Goal: Information Seeking & Learning: Find specific fact

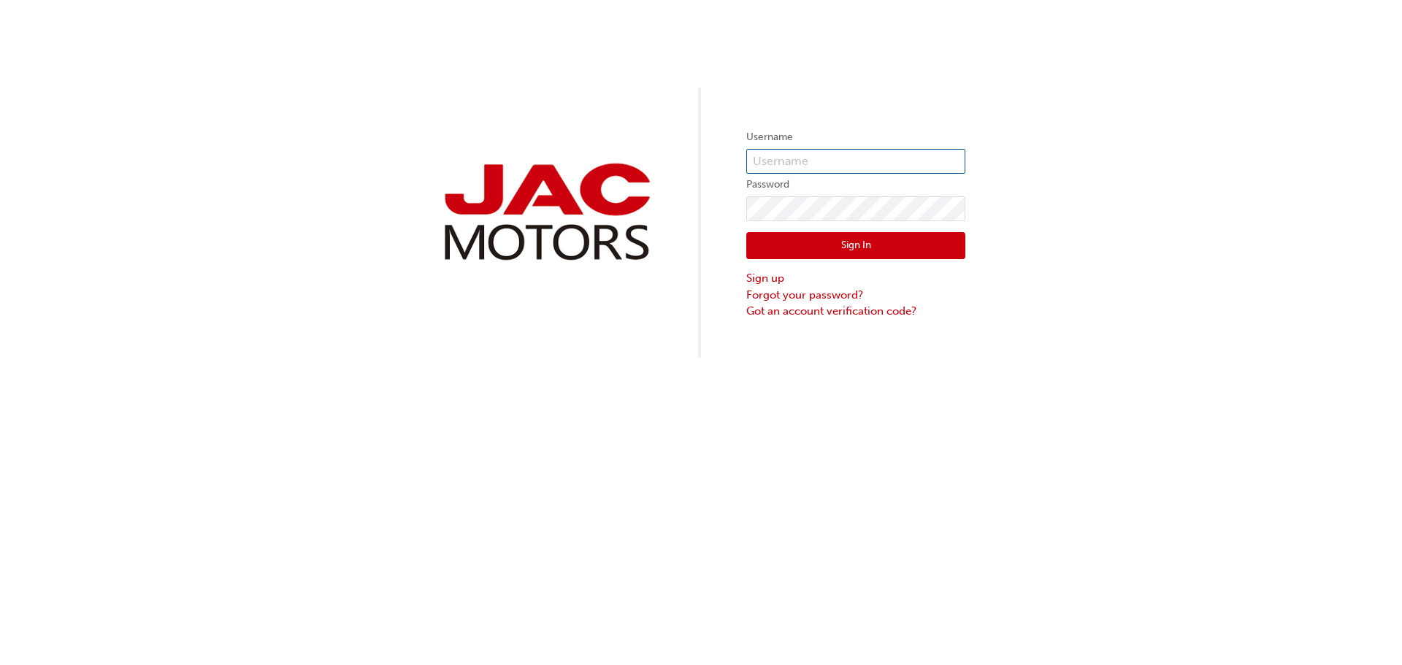
click at [835, 162] on input "text" at bounding box center [855, 161] width 219 height 25
type input "SP943"
click button "Sign In" at bounding box center [855, 246] width 219 height 28
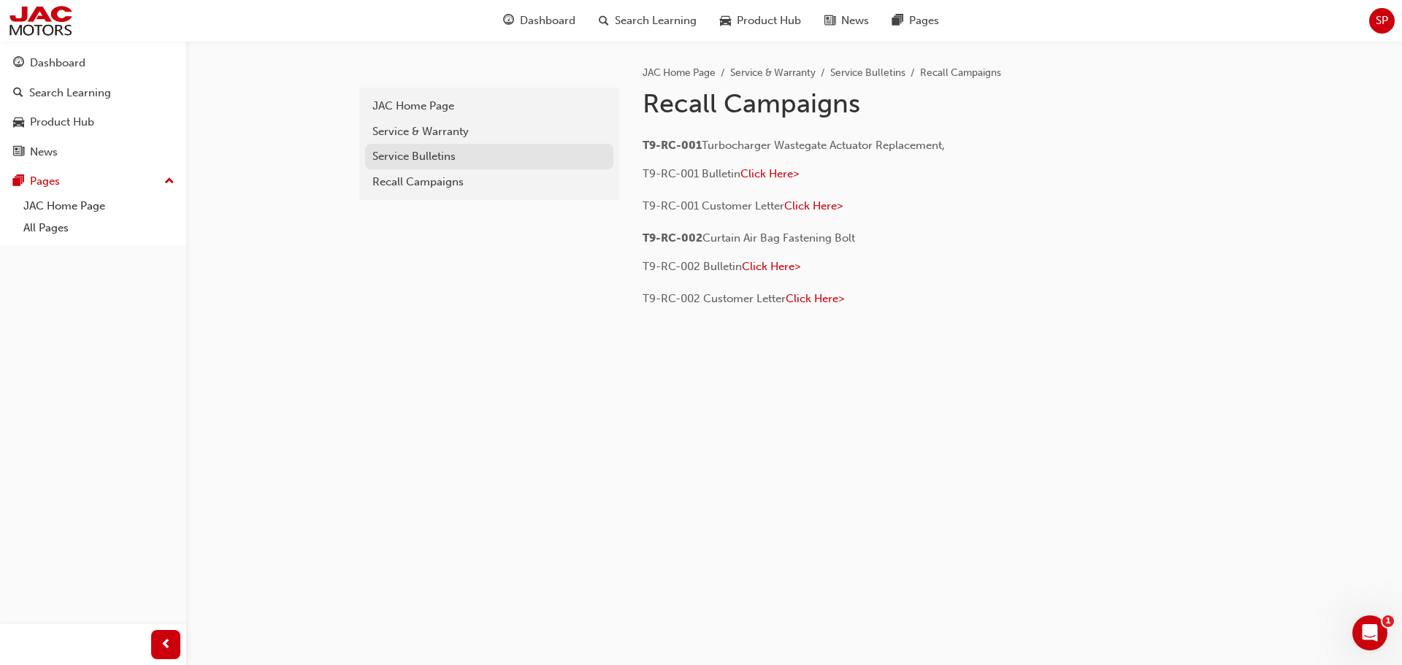
click at [427, 154] on div "Service Bulletins" at bounding box center [489, 156] width 234 height 17
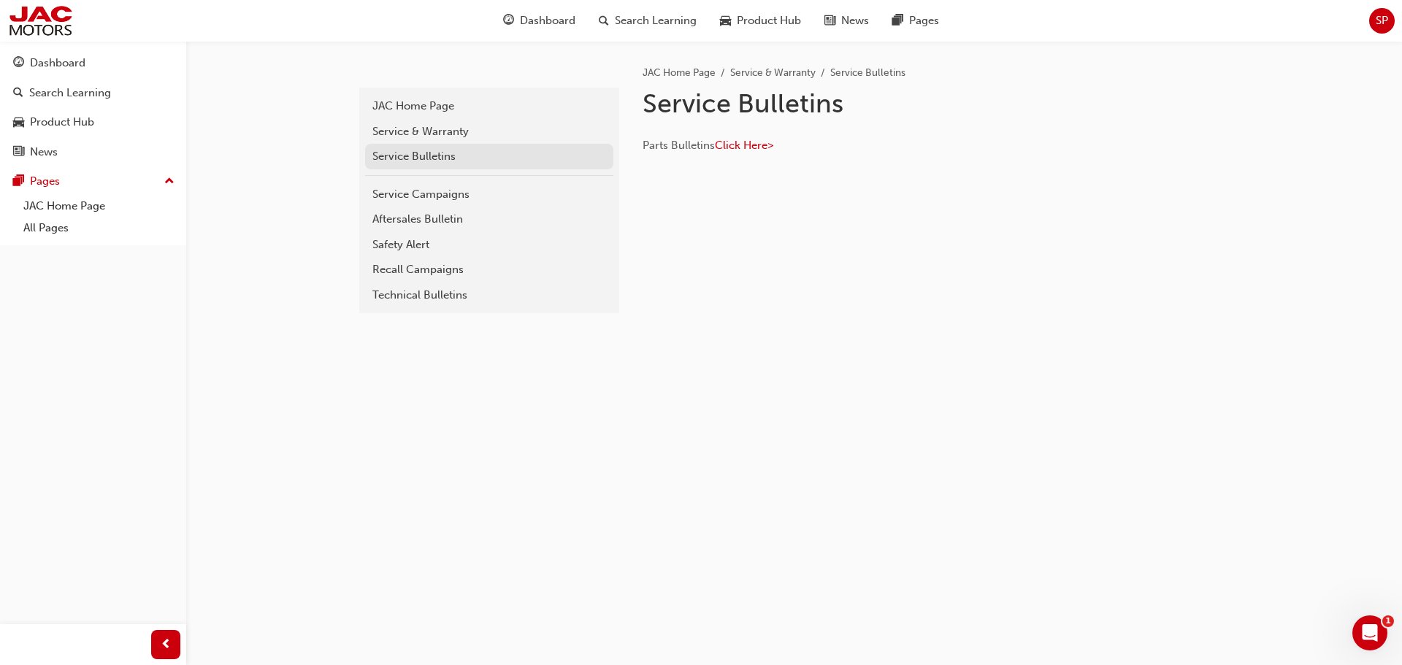
click at [451, 167] on link "Service Bulletins" at bounding box center [489, 157] width 248 height 26
click at [424, 156] on div "Service Bulletins" at bounding box center [489, 156] width 234 height 17
click at [431, 127] on div "Service & Warranty" at bounding box center [489, 131] width 234 height 17
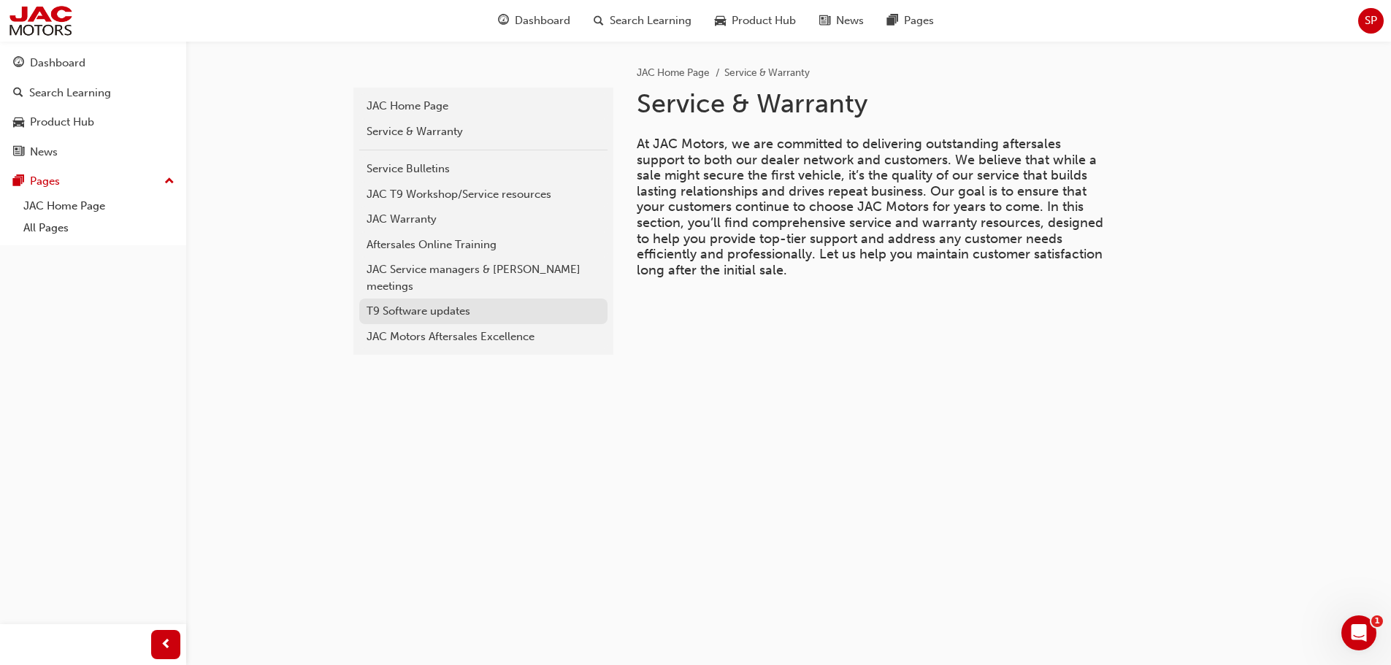
click at [440, 303] on div "T9 Software updates" at bounding box center [484, 311] width 234 height 17
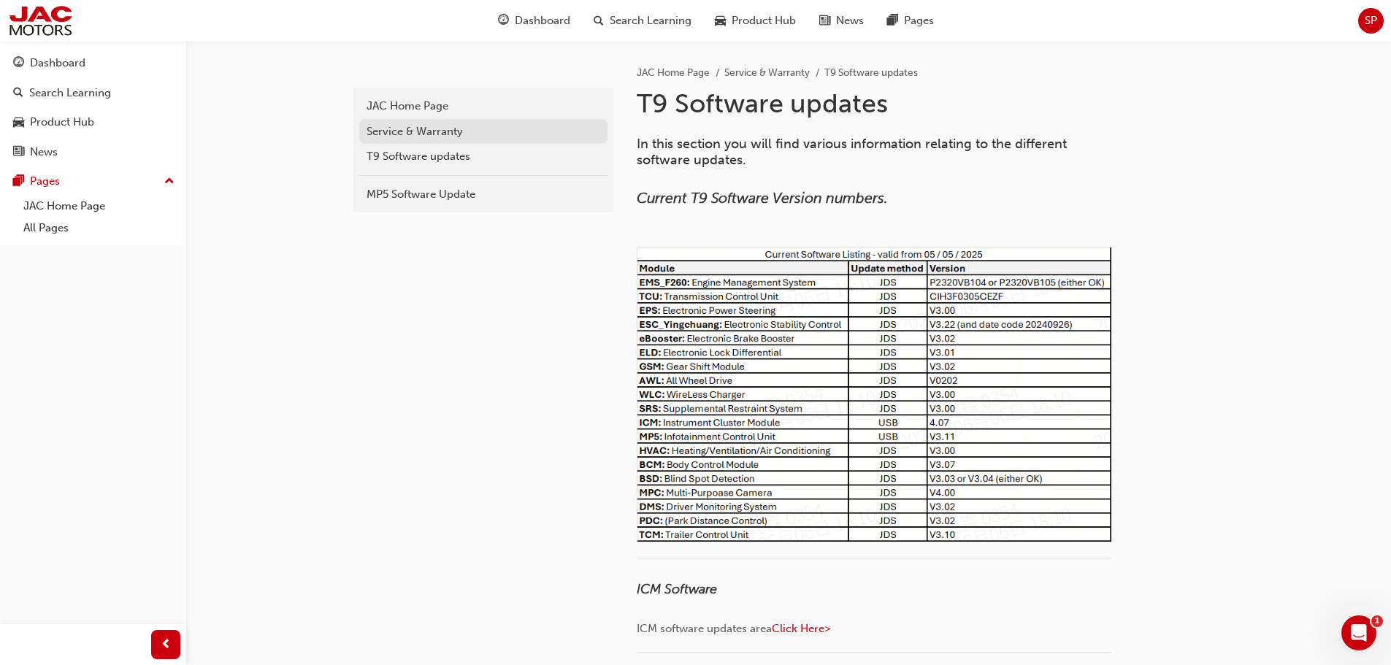
click at [462, 131] on div "Service & Warranty" at bounding box center [484, 131] width 234 height 17
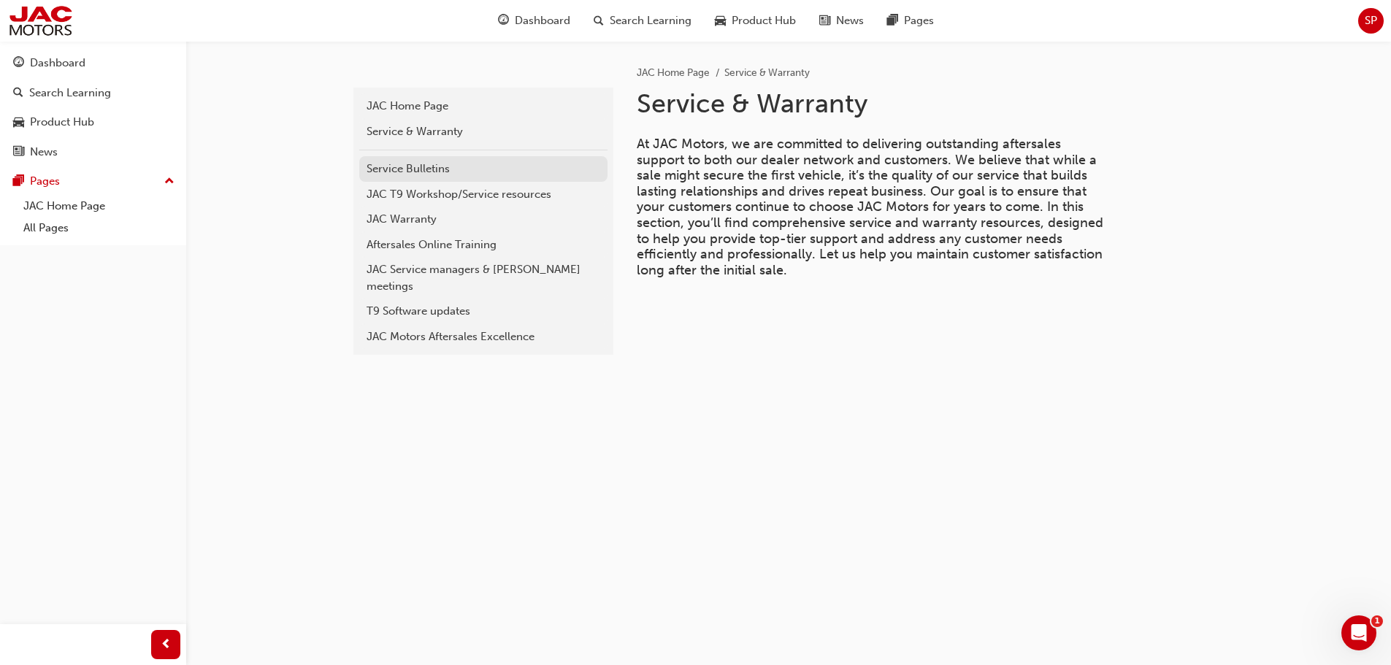
click at [470, 177] on div "Service Bulletins" at bounding box center [484, 169] width 234 height 17
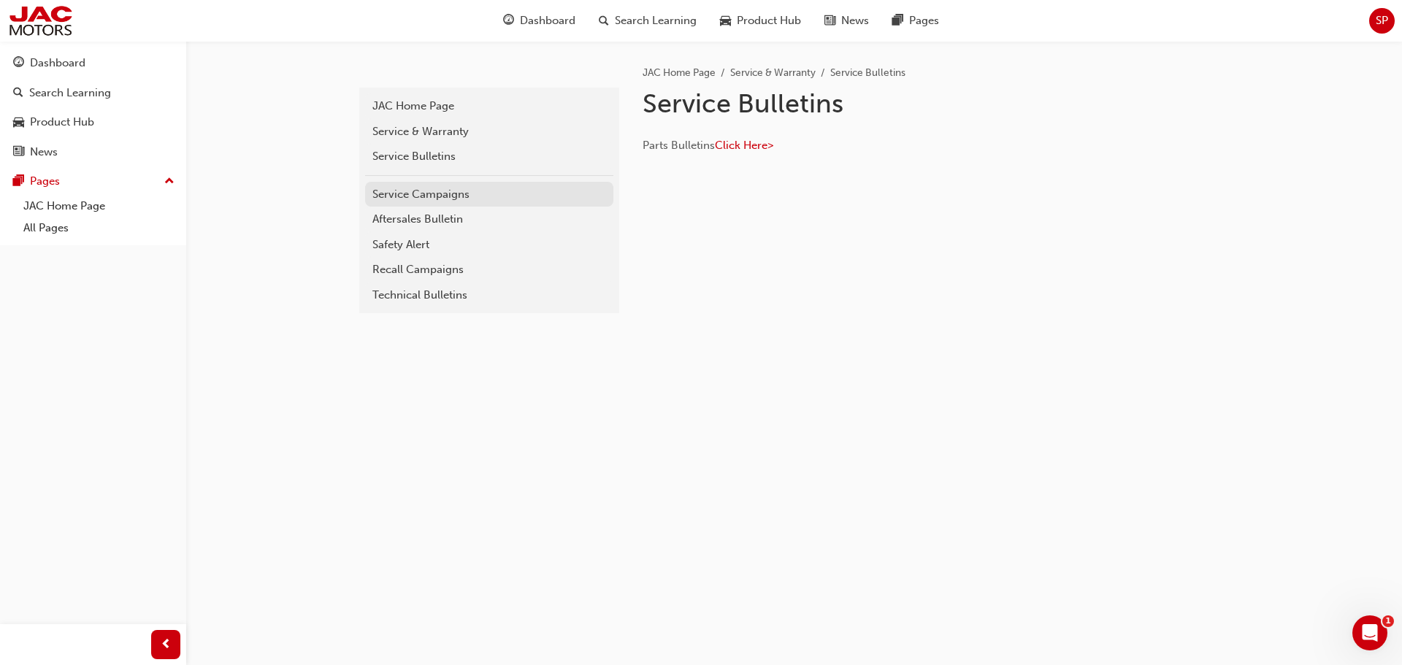
click at [450, 192] on div "Service Campaigns" at bounding box center [489, 194] width 234 height 17
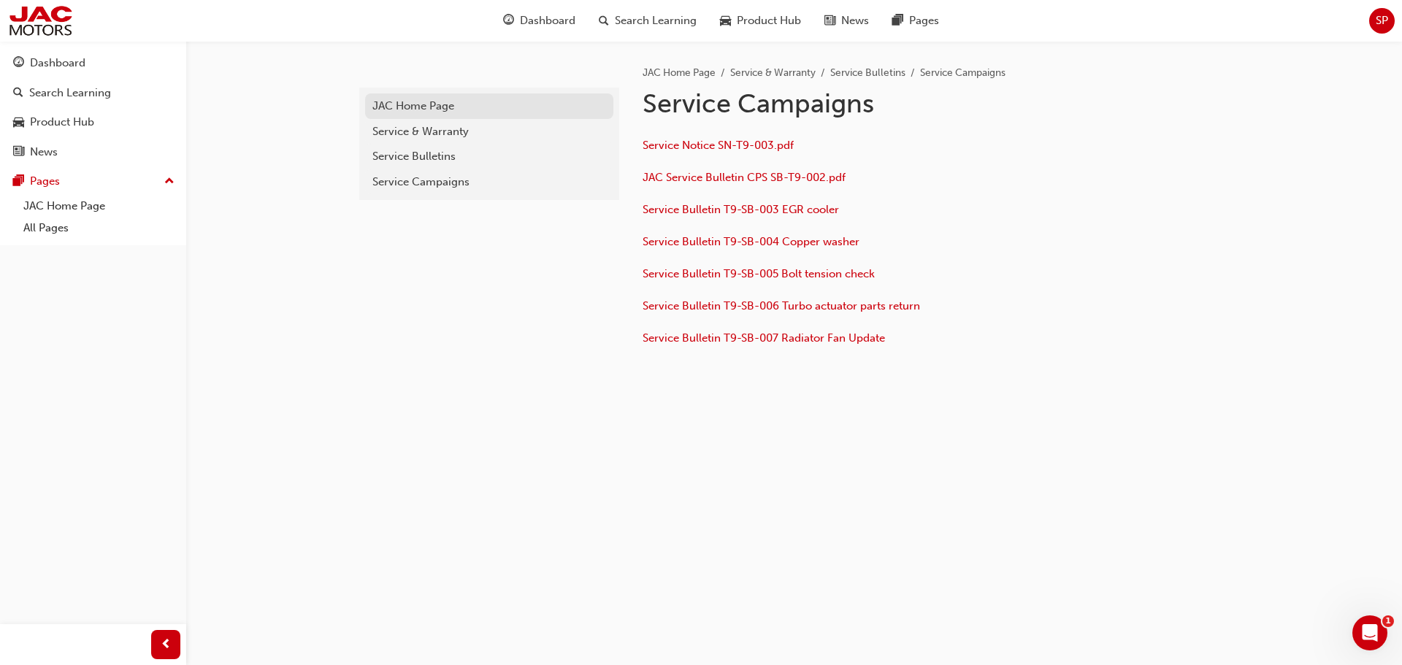
click at [456, 114] on div "JAC Home Page" at bounding box center [489, 106] width 234 height 17
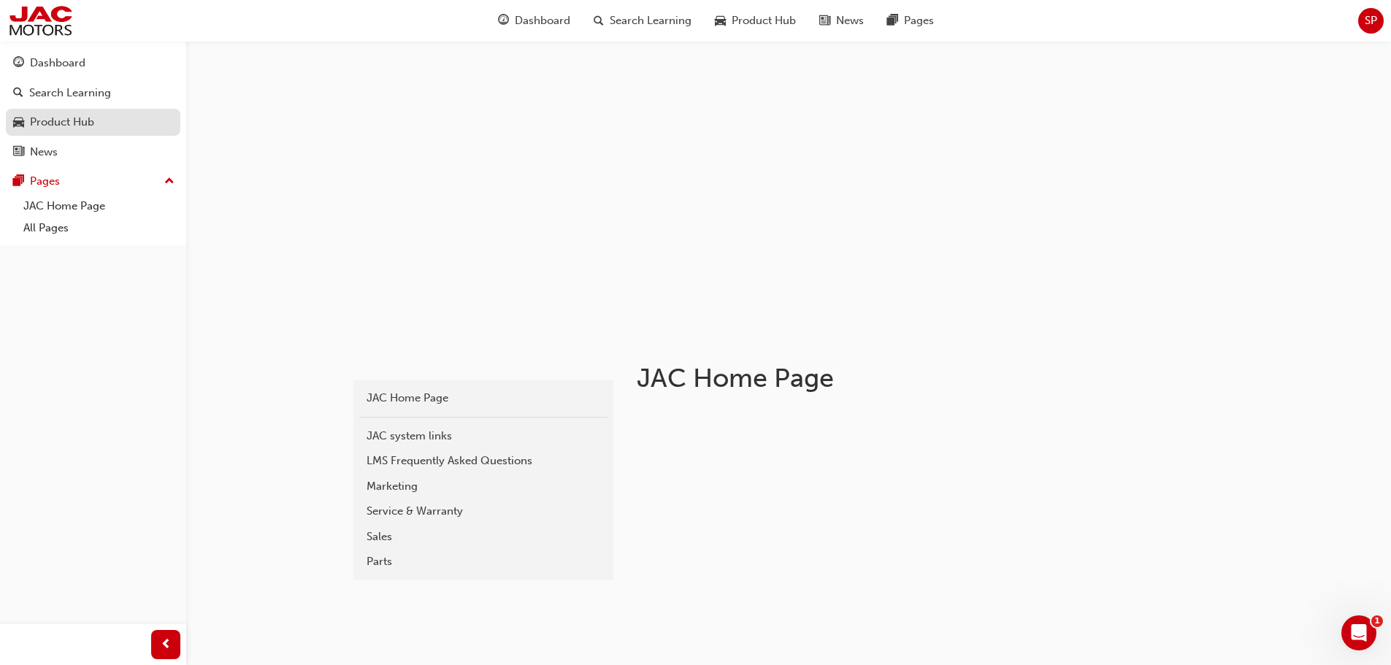
click at [104, 120] on div "Product Hub" at bounding box center [93, 122] width 160 height 18
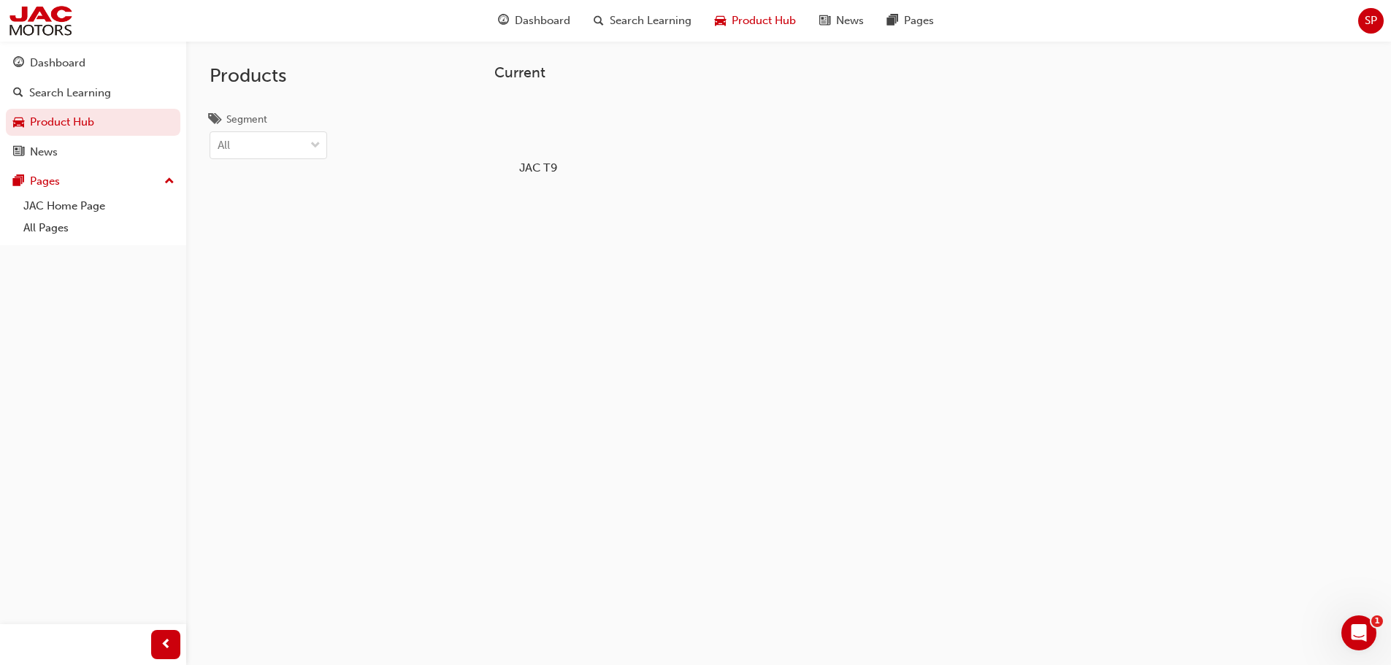
click at [513, 143] on div at bounding box center [537, 125] width 81 height 58
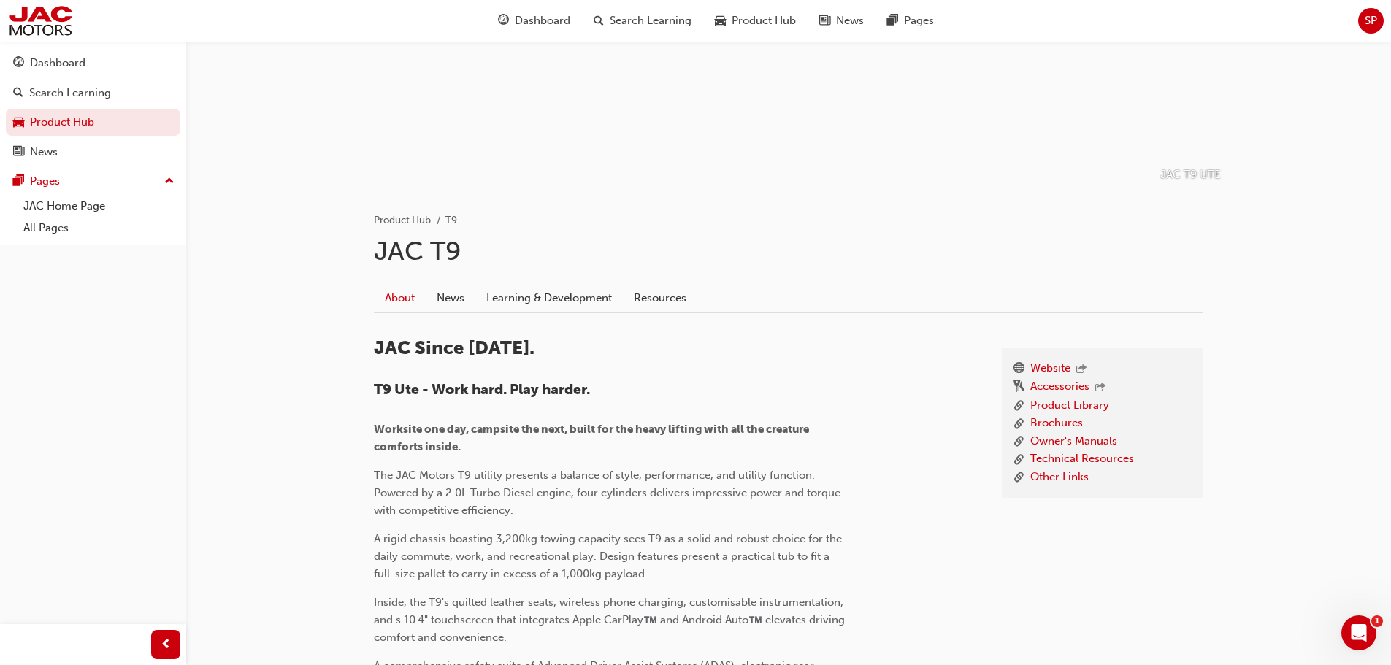
scroll to position [146, 0]
click at [1060, 451] on link "Technical Resources" at bounding box center [1082, 458] width 104 height 18
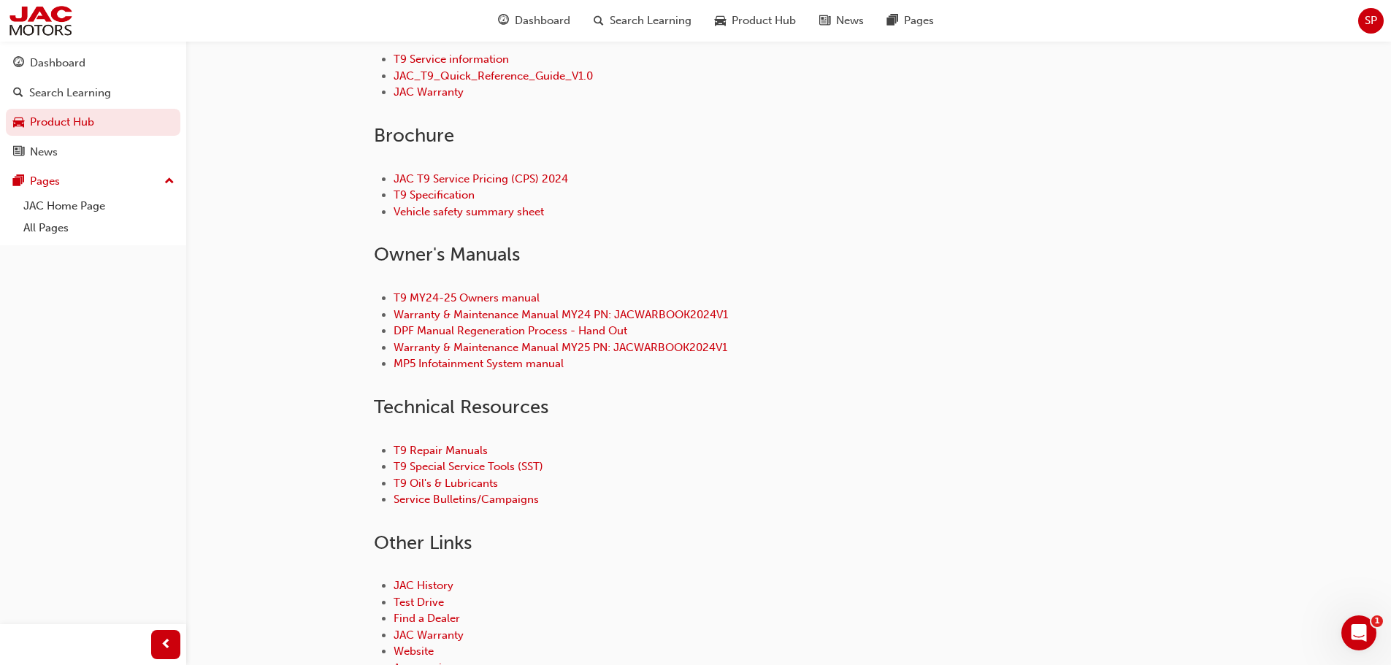
scroll to position [511, 0]
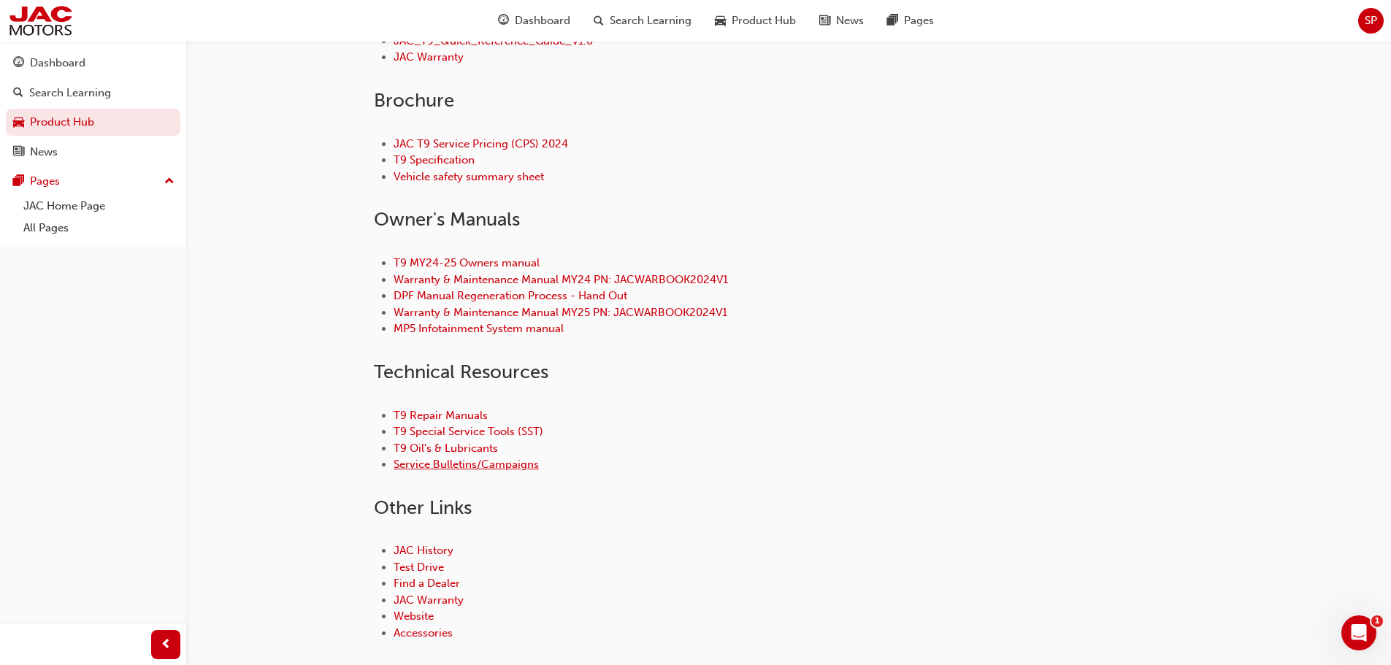
click at [475, 464] on link "Service Bulletins/Campaigns" at bounding box center [466, 464] width 145 height 13
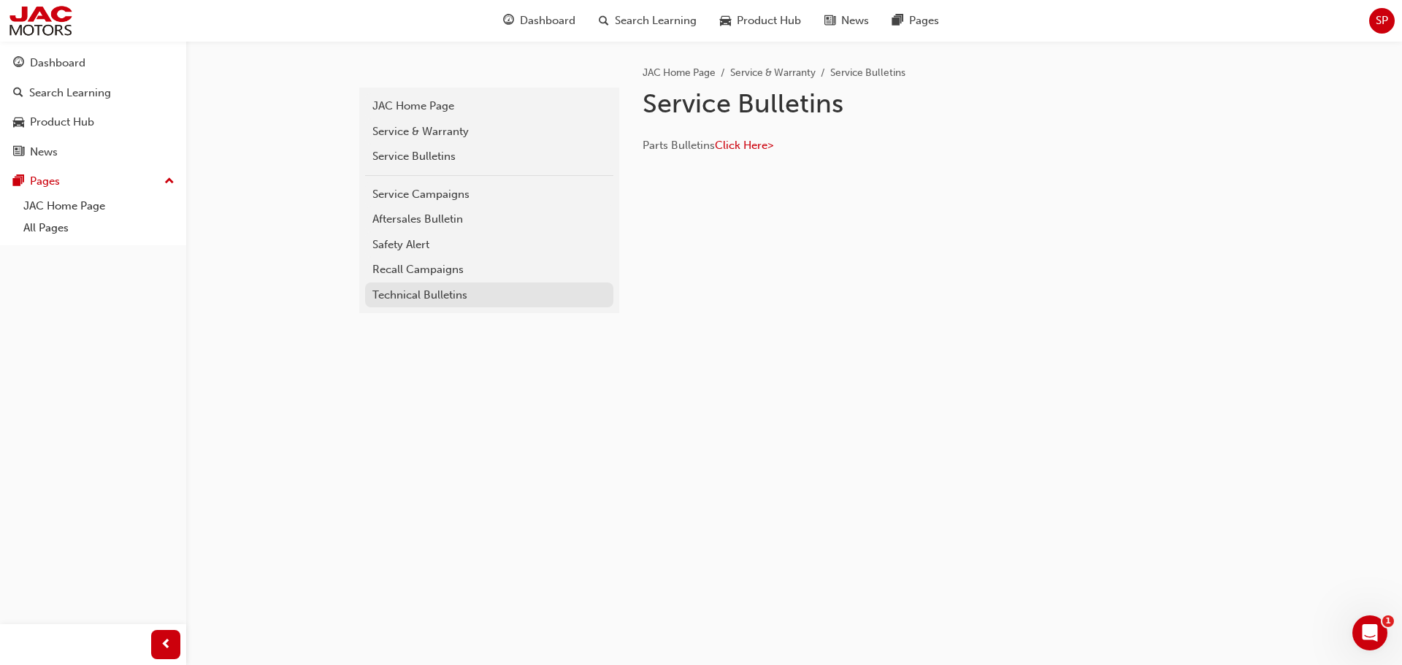
click at [463, 294] on div "Technical Bulletins" at bounding box center [489, 295] width 234 height 17
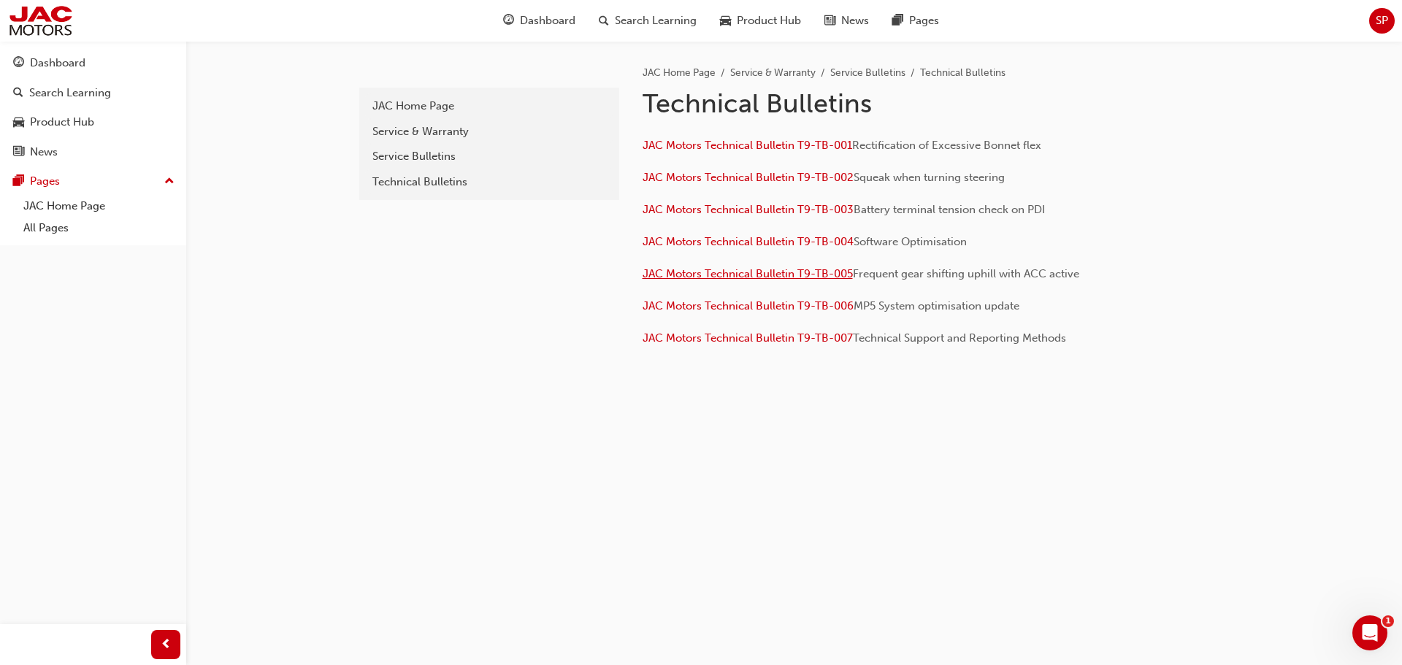
click at [810, 276] on span "JAC Motors Technical Bulletin T9-TB-005" at bounding box center [748, 273] width 210 height 13
